Goal: Task Accomplishment & Management: Use online tool/utility

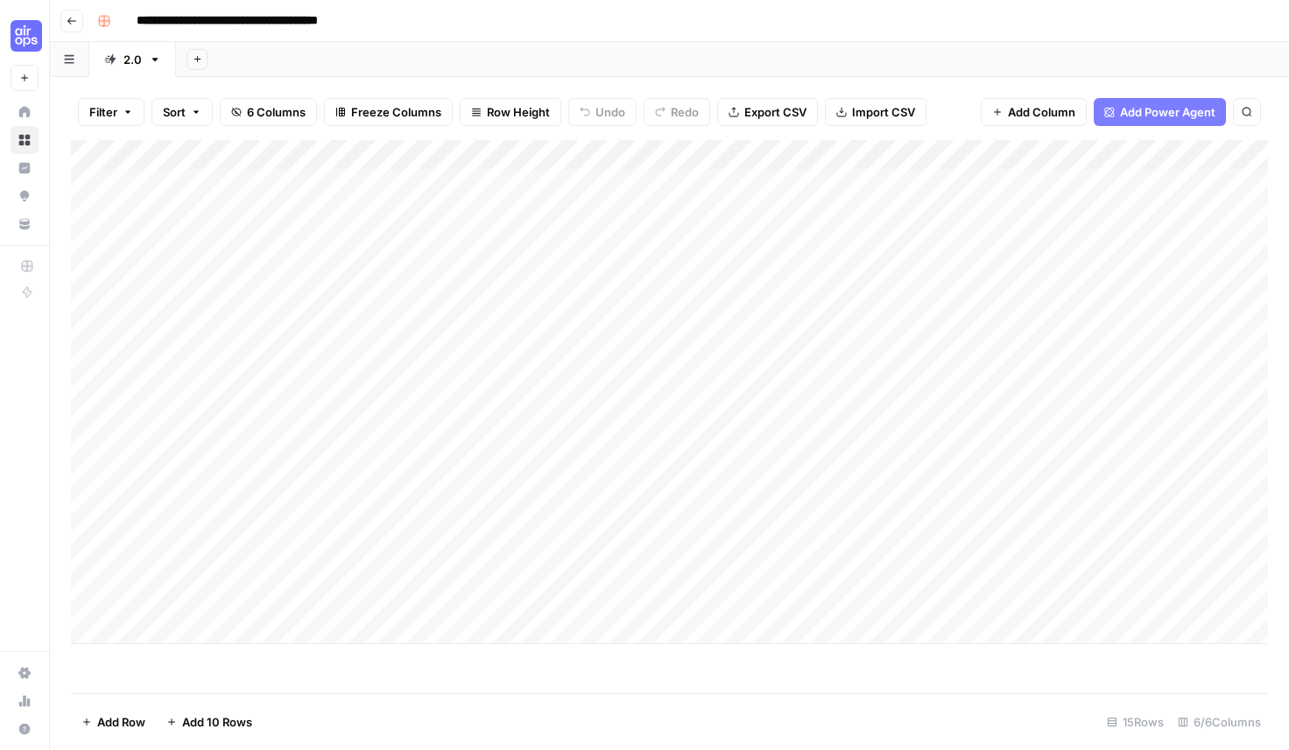
click at [701, 181] on div "Add Column" at bounding box center [669, 392] width 1197 height 504
click at [1152, 169] on div "Add Column" at bounding box center [669, 392] width 1197 height 504
click at [1154, 177] on div "Add Column" at bounding box center [669, 392] width 1197 height 504
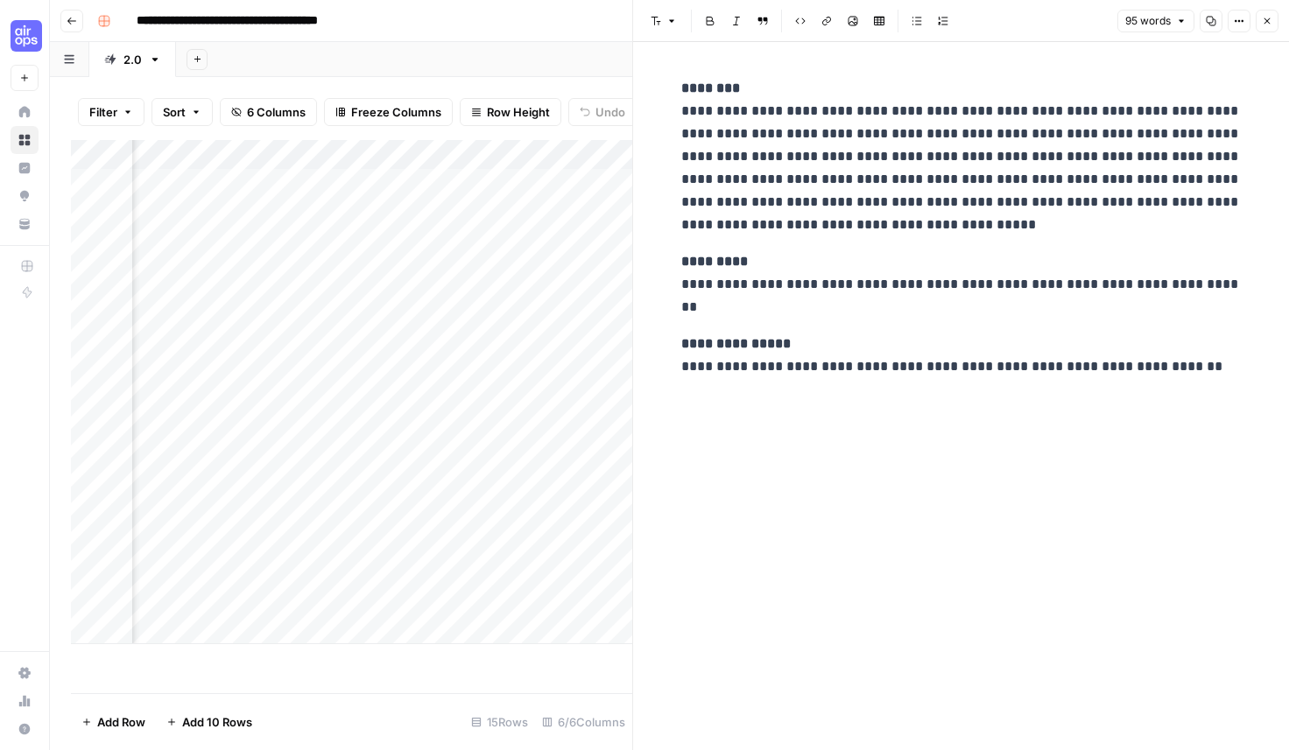
click at [1269, 16] on icon "button" at bounding box center [1267, 21] width 11 height 11
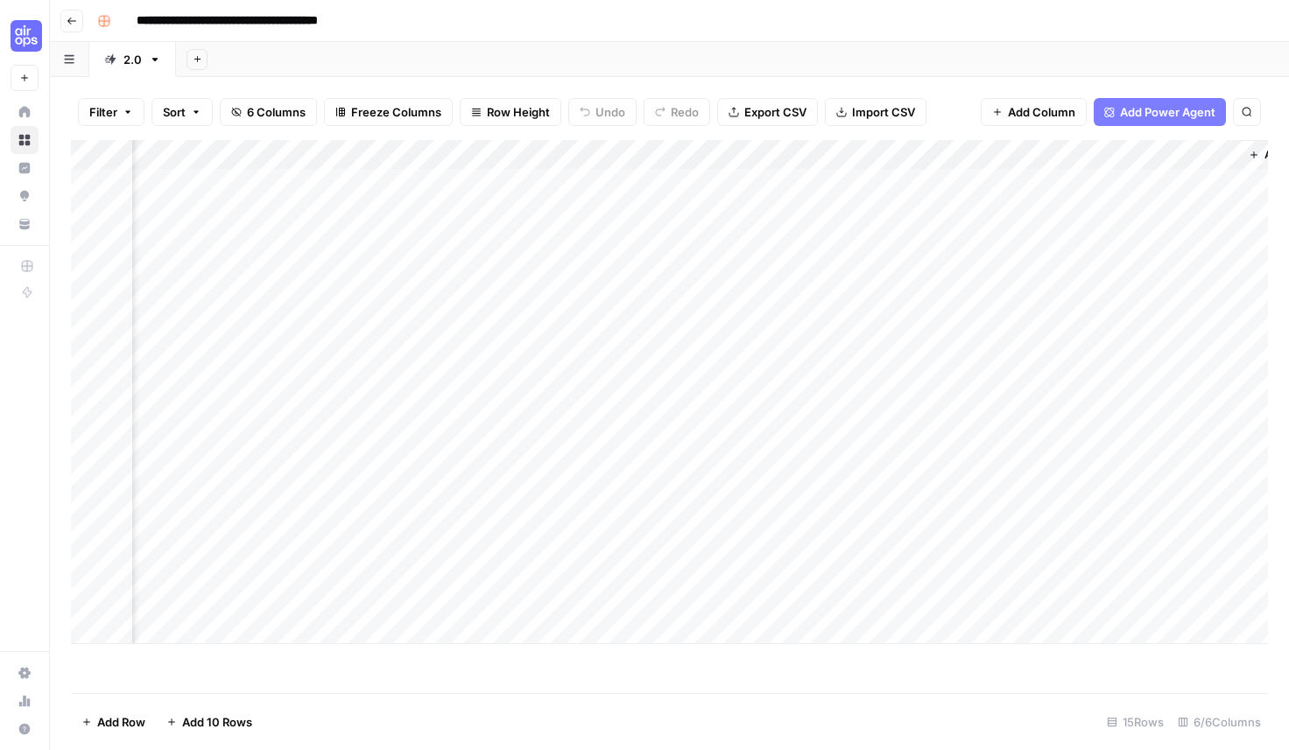
scroll to position [0, 599]
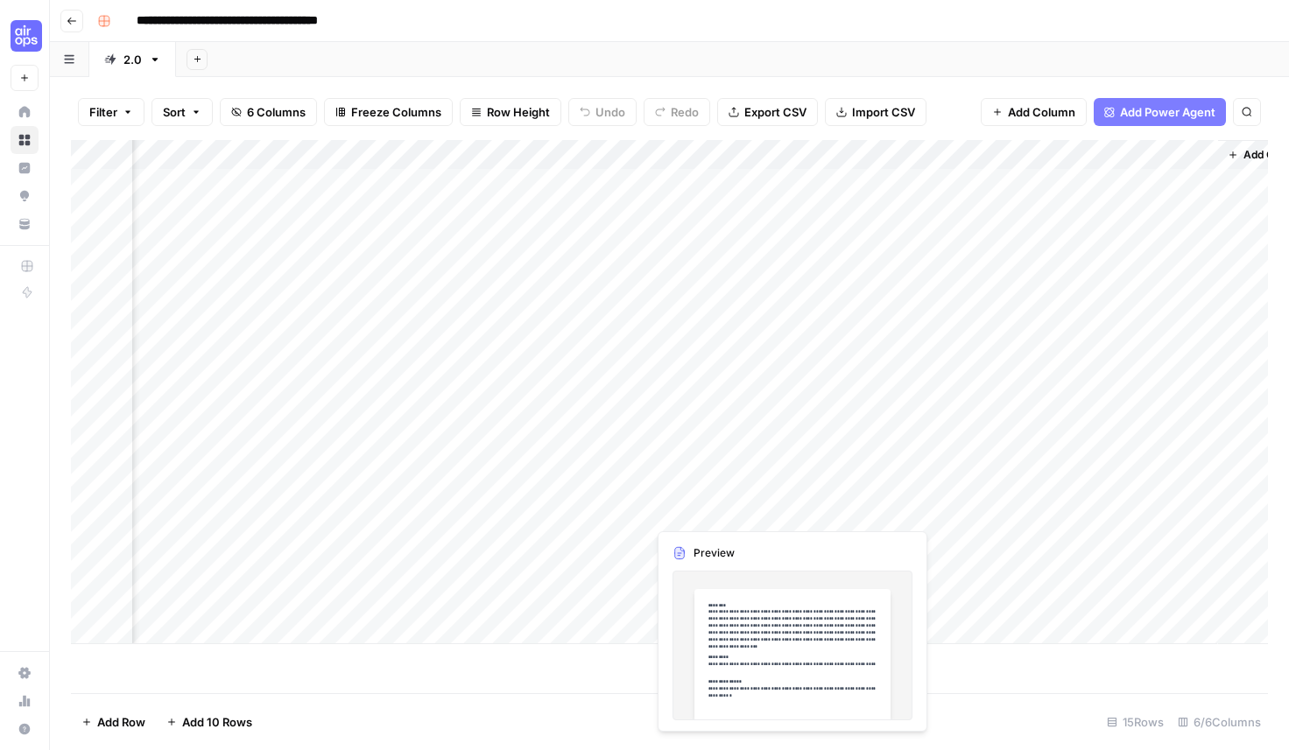
click at [982, 511] on div "Add Column" at bounding box center [669, 392] width 1197 height 504
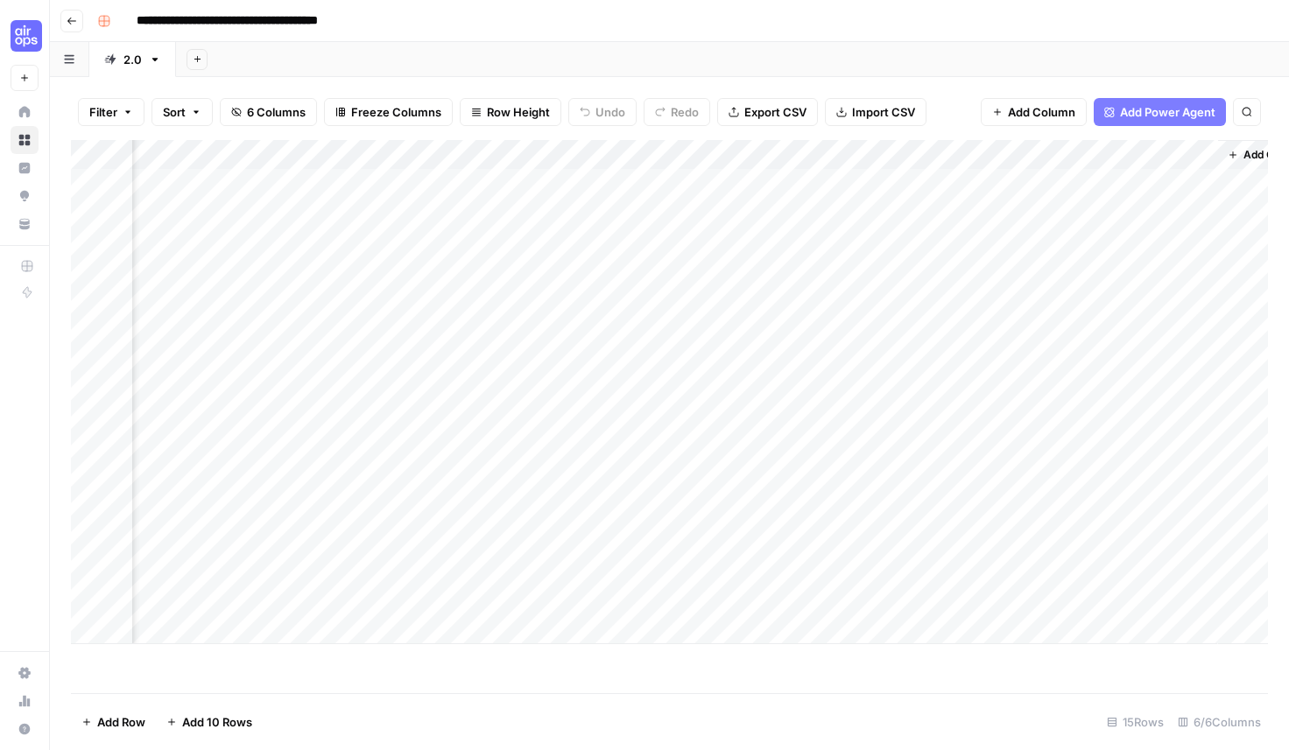
click at [1206, 509] on div "Add Column" at bounding box center [669, 392] width 1197 height 504
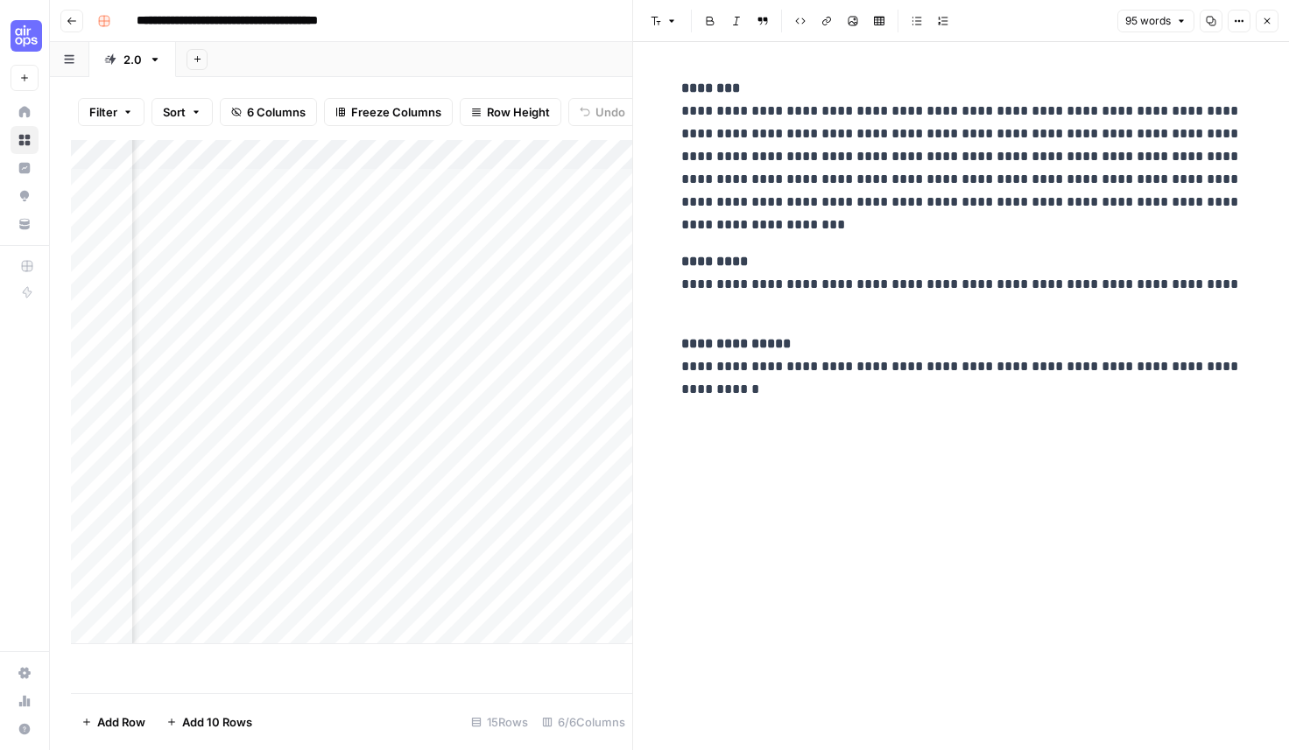
click at [1274, 23] on button "Close" at bounding box center [1267, 21] width 23 height 23
